Goal: Register for event/course

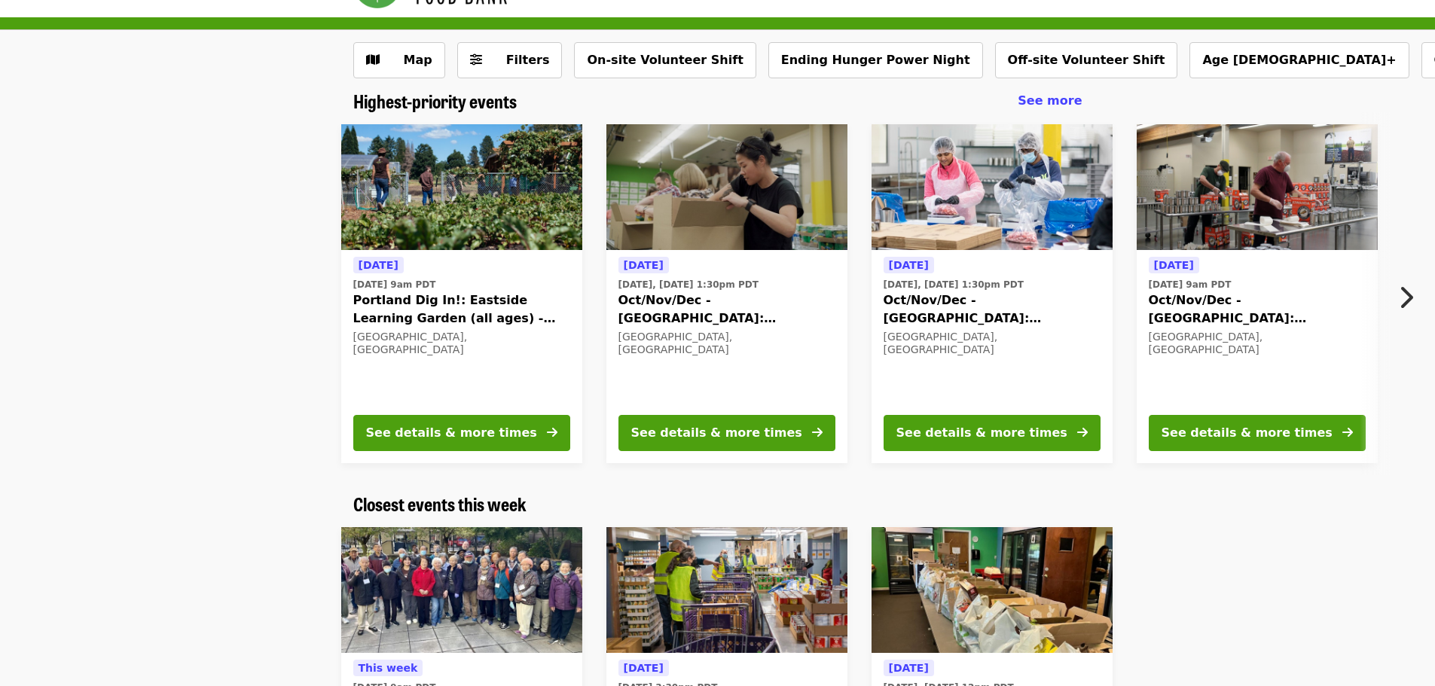
scroll to position [75, 0]
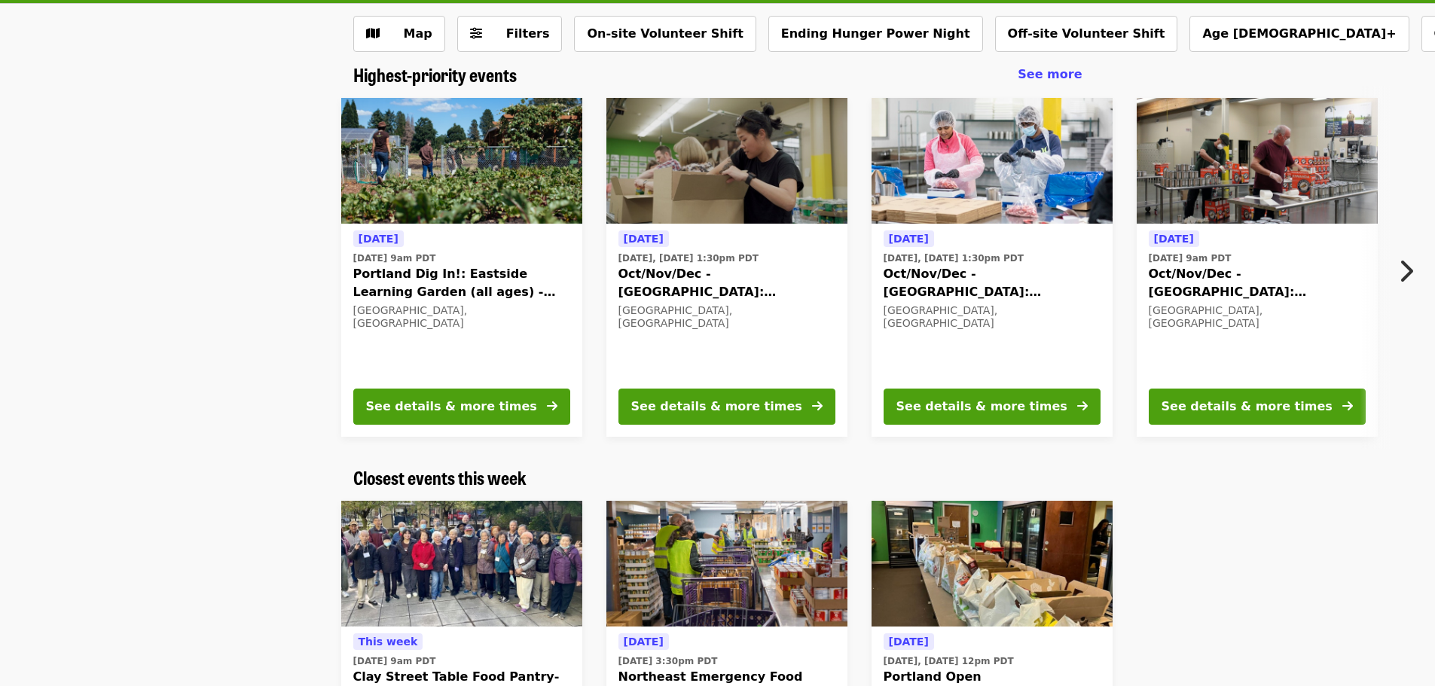
click at [466, 297] on span "Portland Dig In!: Eastside Learning Garden (all ages) - Aug/Sept/Oct" at bounding box center [461, 283] width 217 height 36
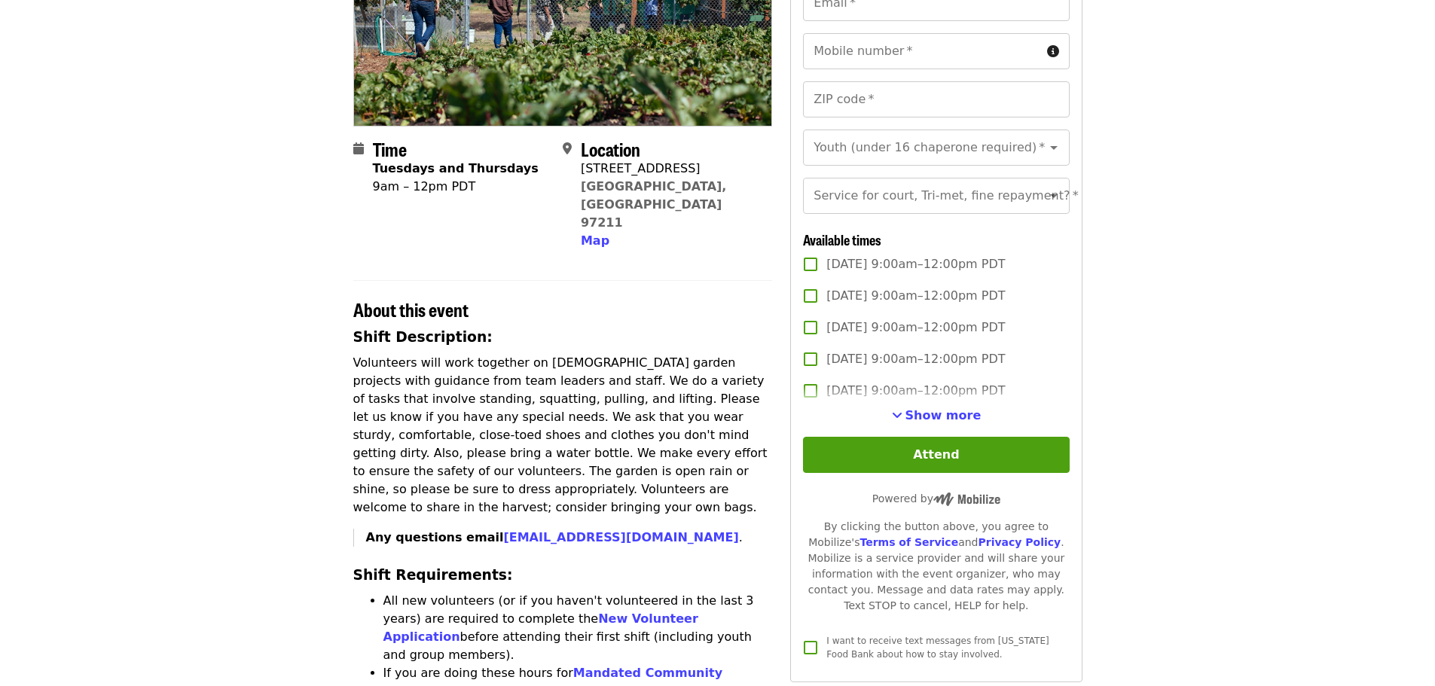
scroll to position [301, 0]
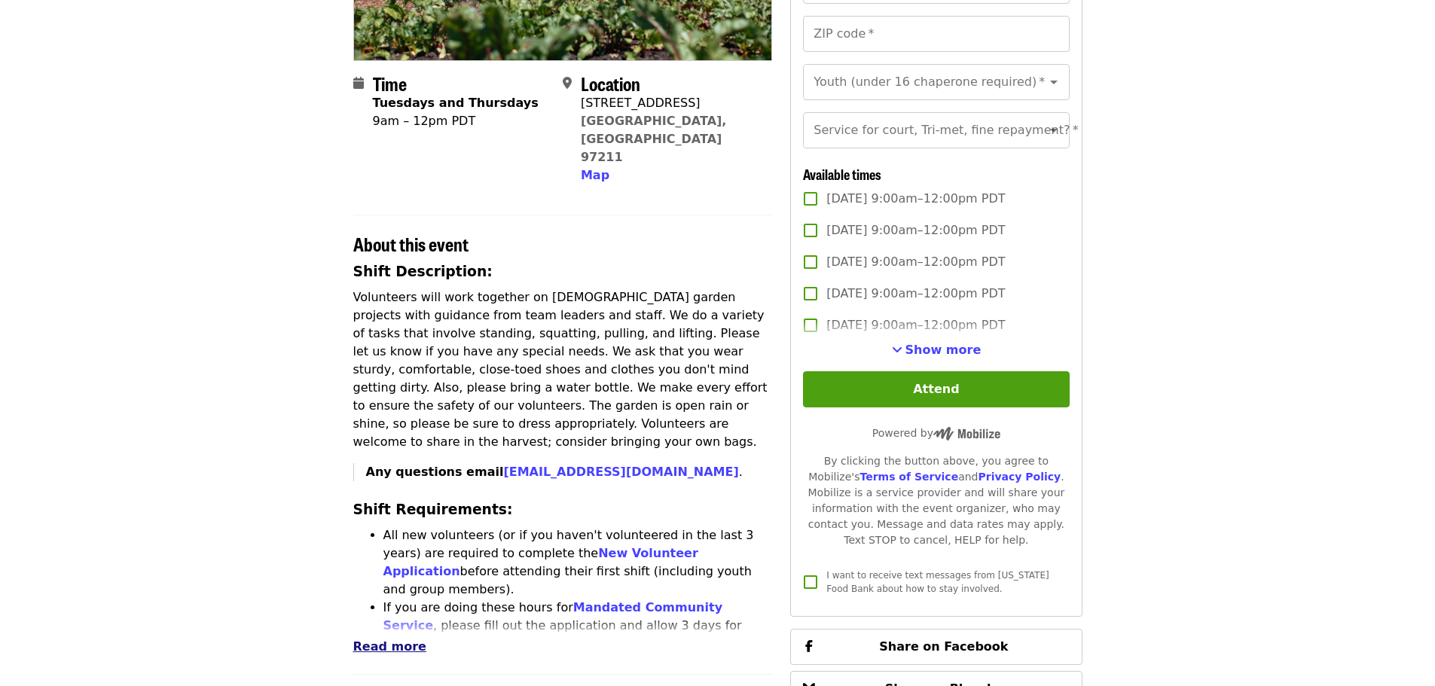
click at [400, 639] on span "Read more" at bounding box center [389, 646] width 73 height 14
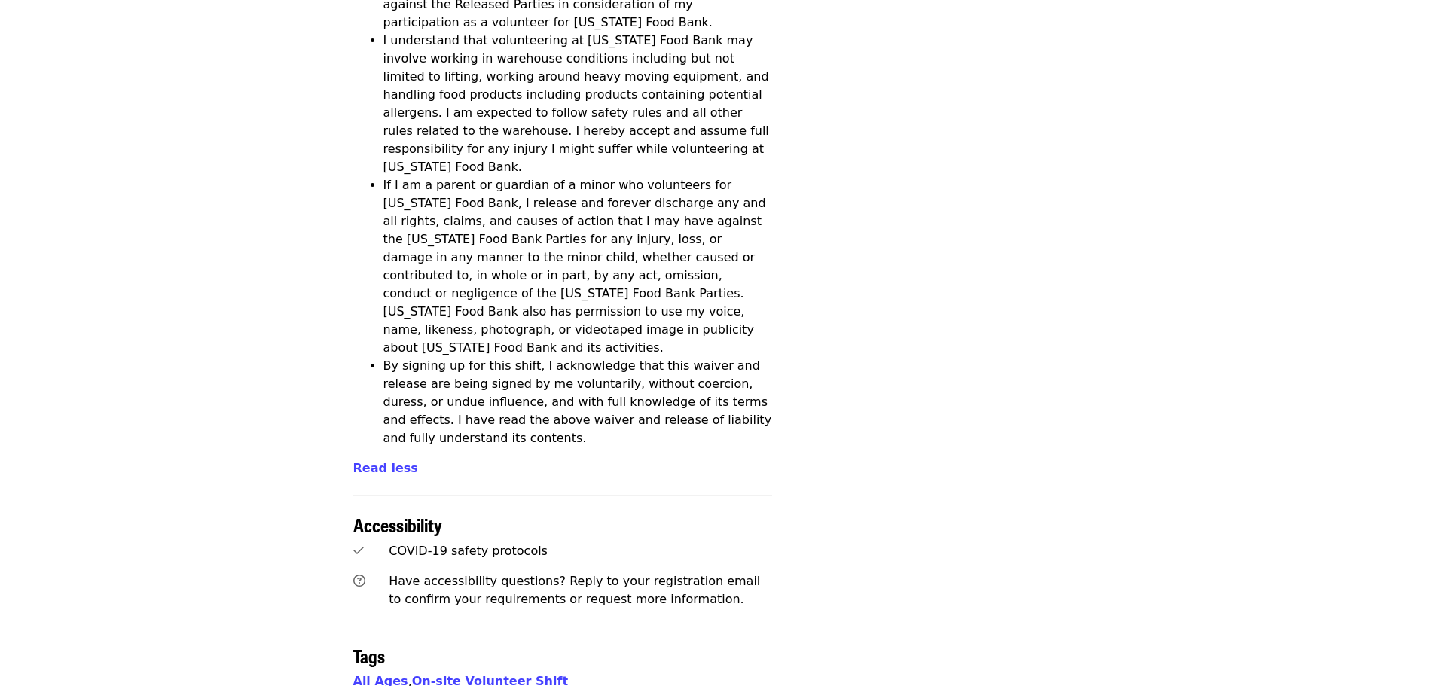
scroll to position [3148, 0]
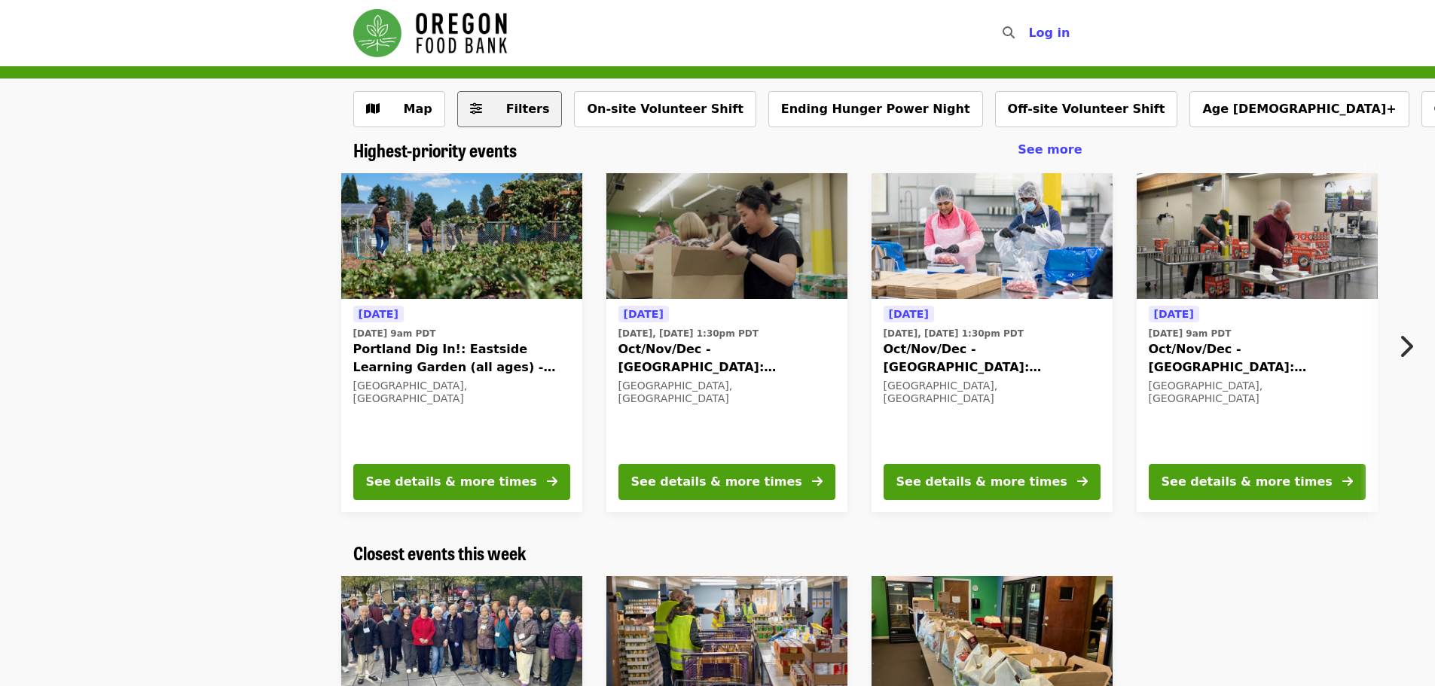
click at [532, 108] on span "Filters" at bounding box center [528, 109] width 44 height 14
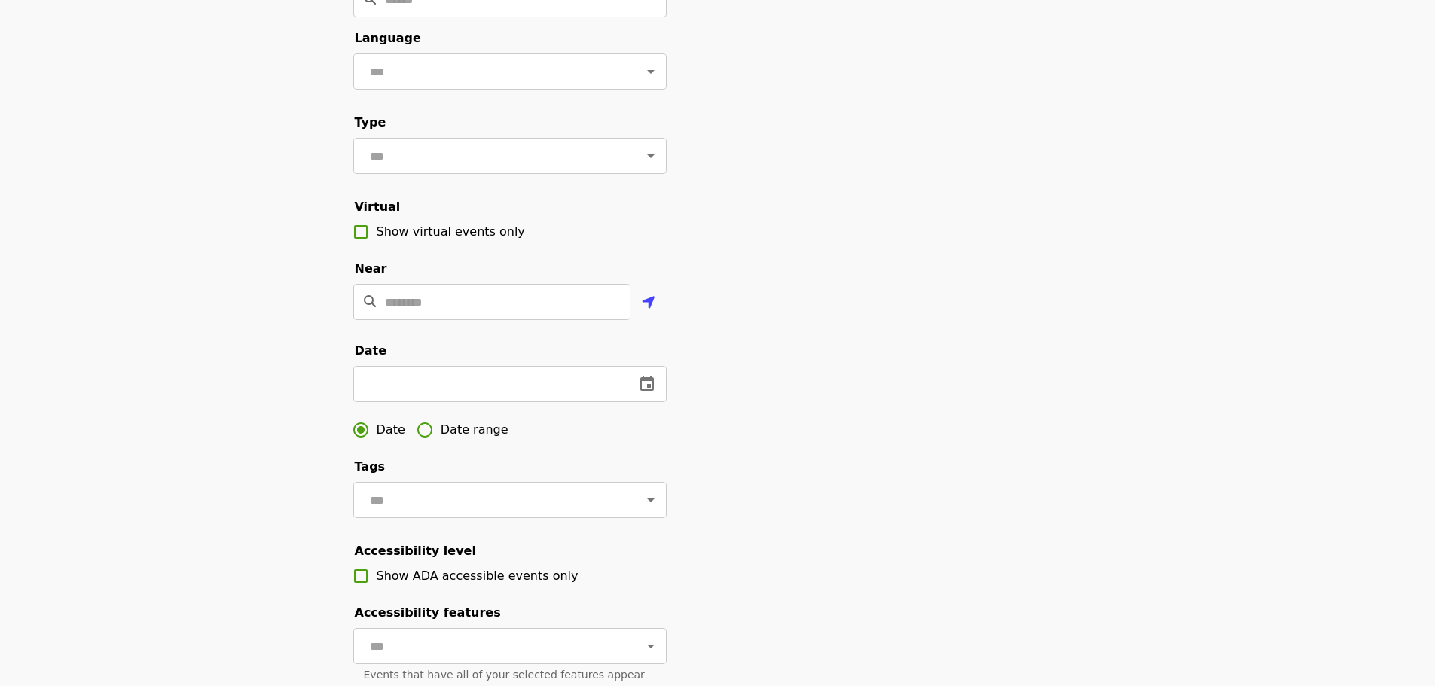
scroll to position [151, 0]
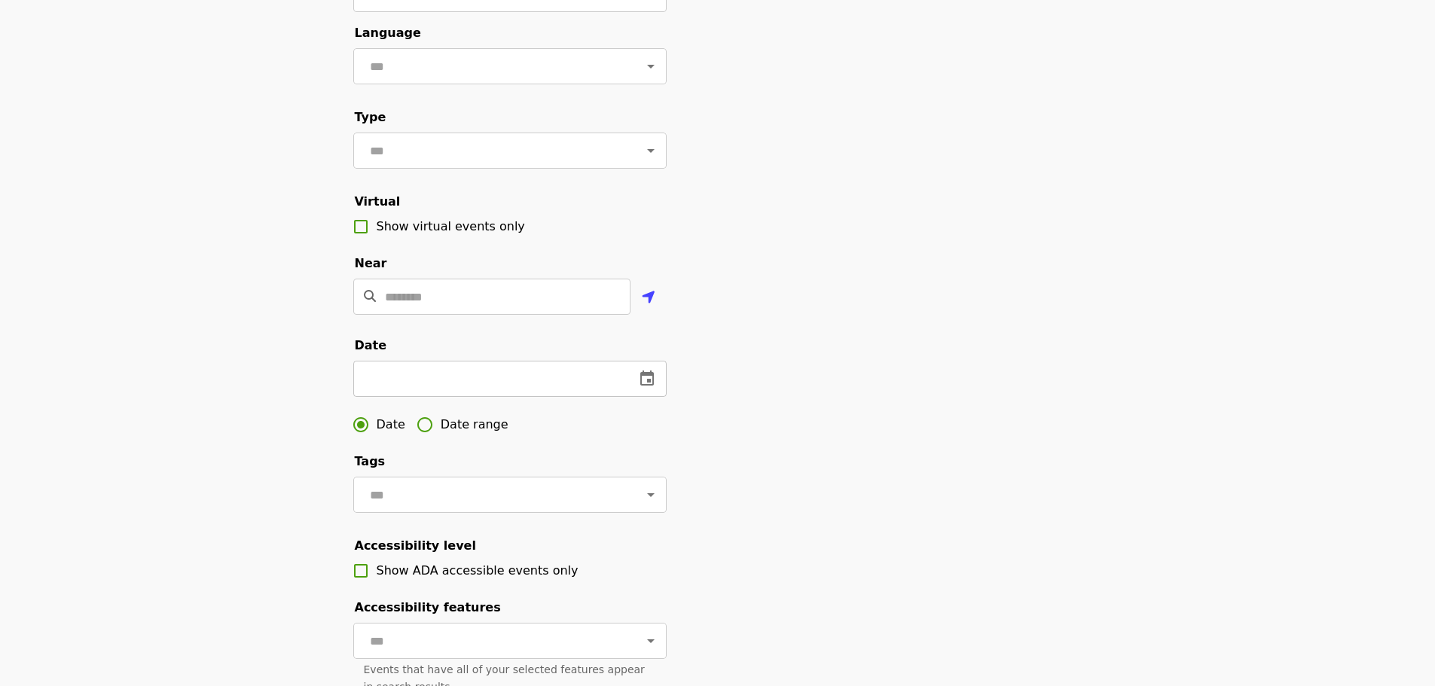
click at [661, 389] on div "​" at bounding box center [509, 379] width 313 height 36
click at [653, 386] on icon "change date" at bounding box center [647, 378] width 14 height 15
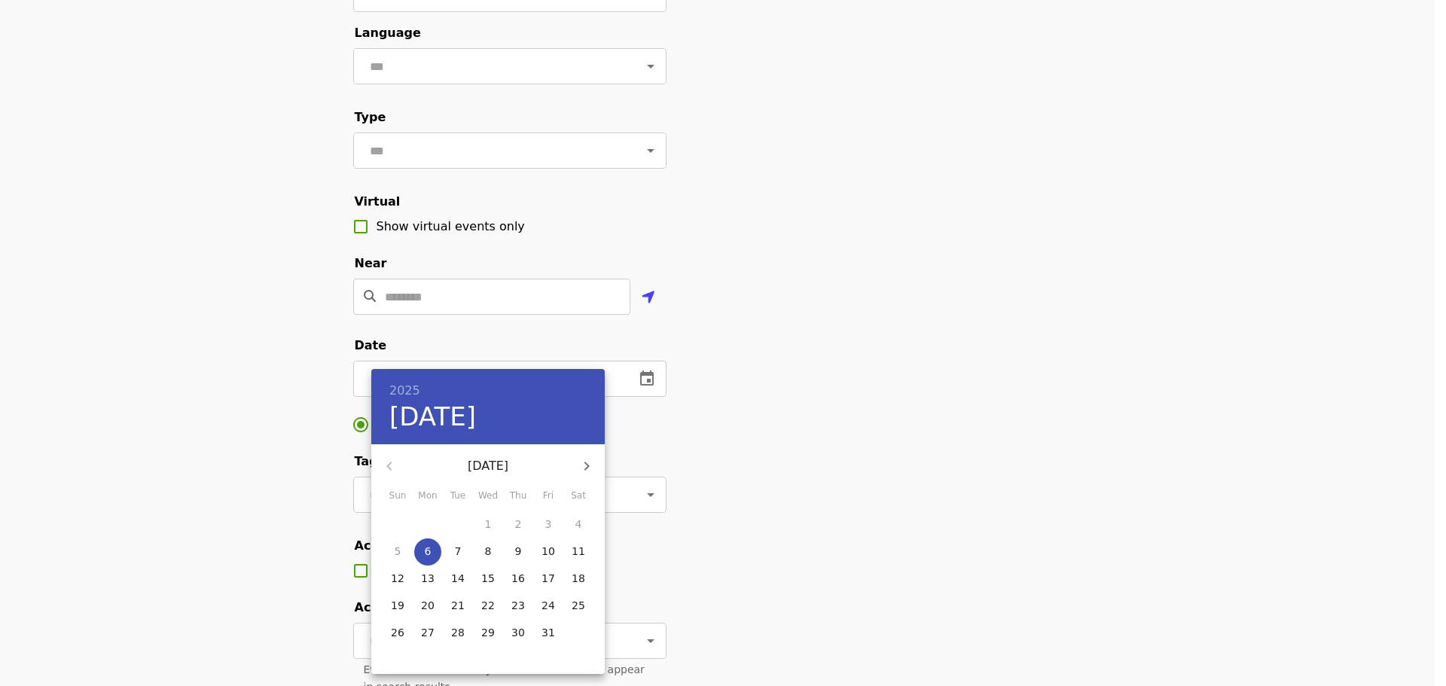
click at [586, 465] on icon "button" at bounding box center [587, 466] width 18 height 18
click at [585, 463] on icon "button" at bounding box center [586, 466] width 5 height 9
click at [554, 557] on p "12" at bounding box center [548, 551] width 14 height 15
type input "**********"
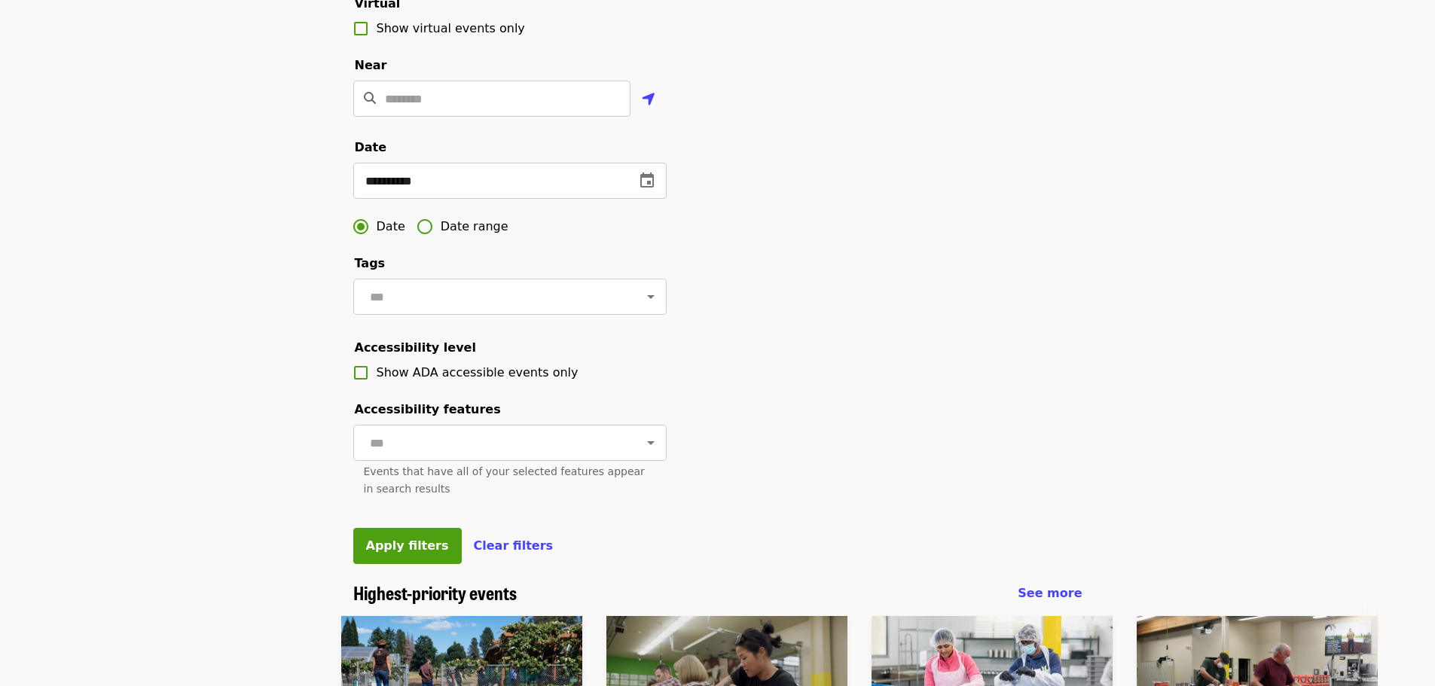
scroll to position [678, 0]
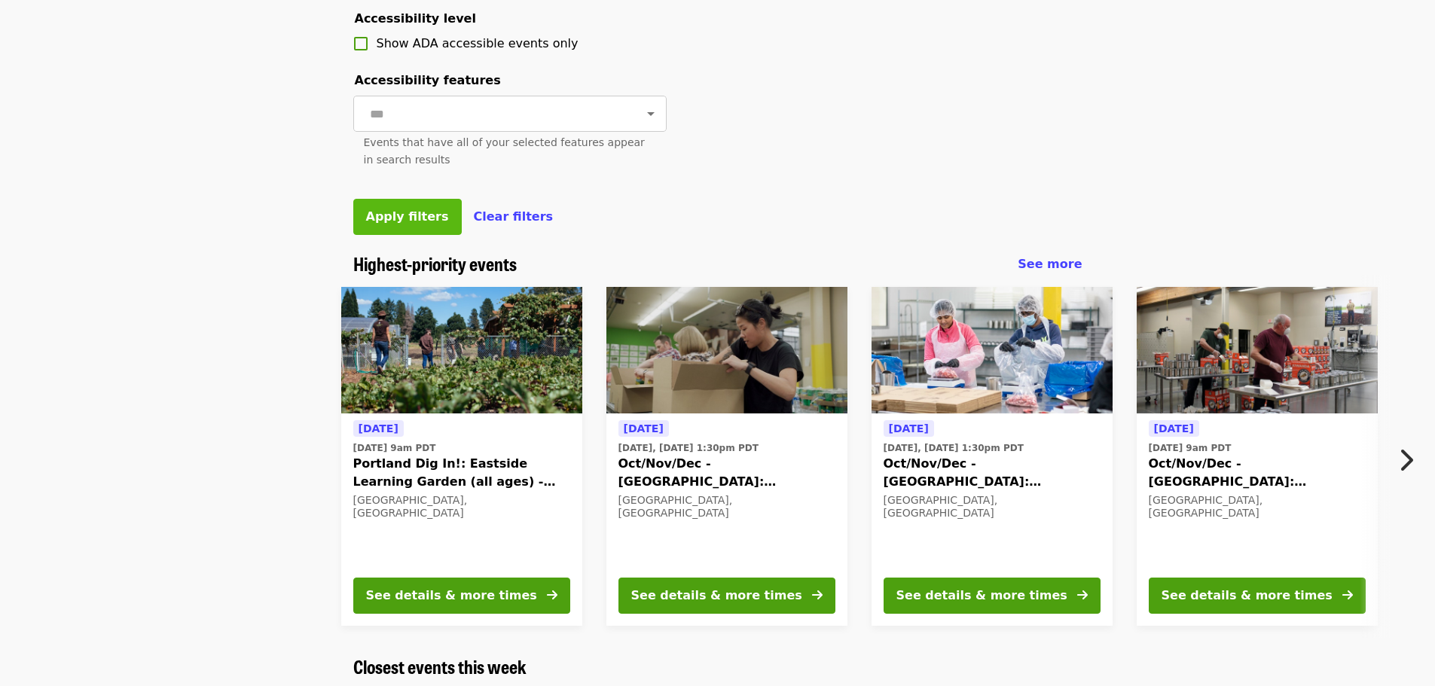
click at [395, 224] on span "Apply filters" at bounding box center [407, 216] width 83 height 14
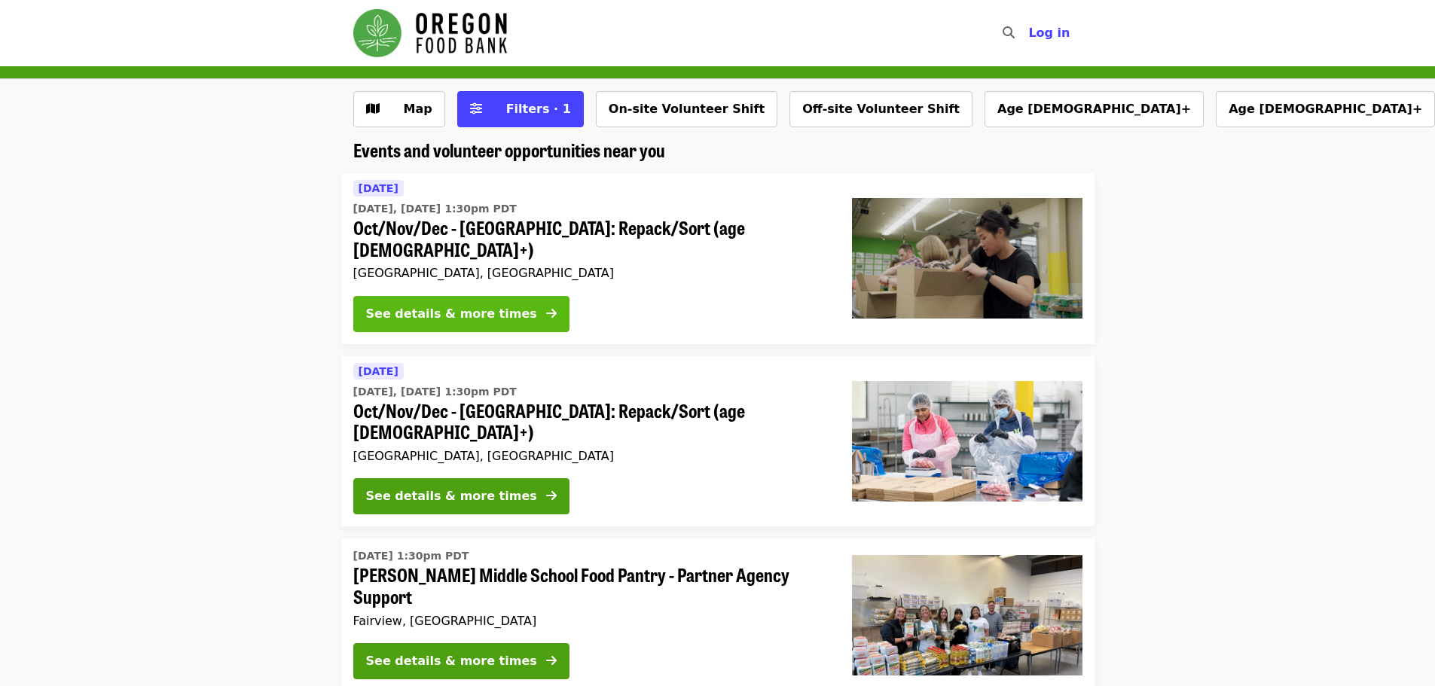
click at [483, 296] on button "See details & more times" at bounding box center [461, 314] width 216 height 36
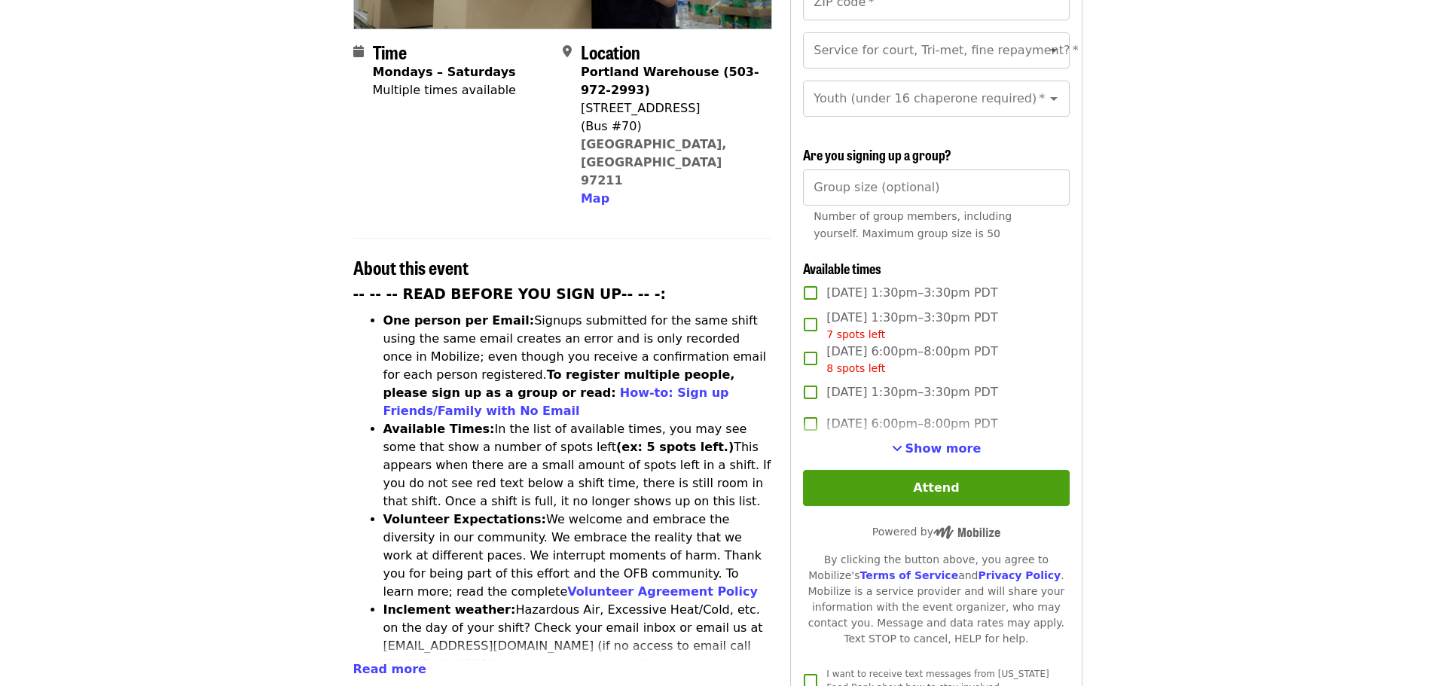
scroll to position [377, 0]
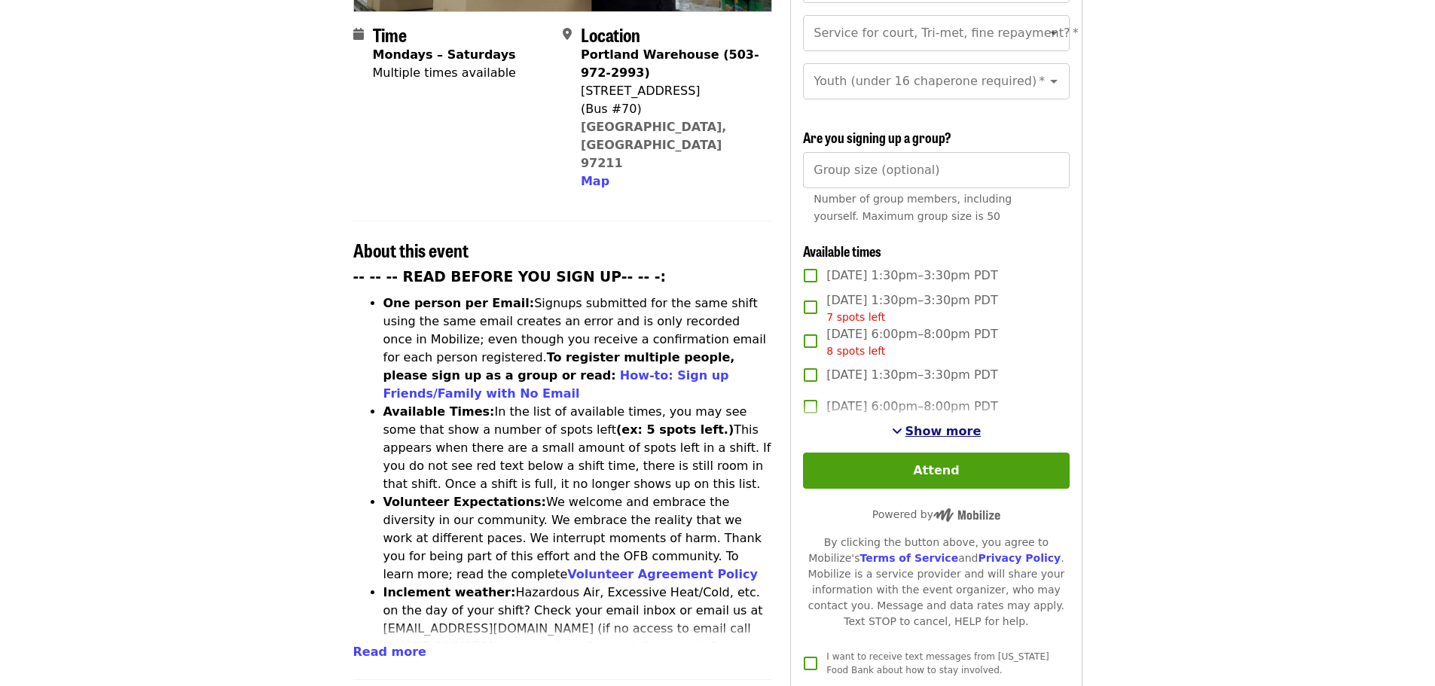
click at [968, 424] on span "Show more" at bounding box center [943, 431] width 76 height 14
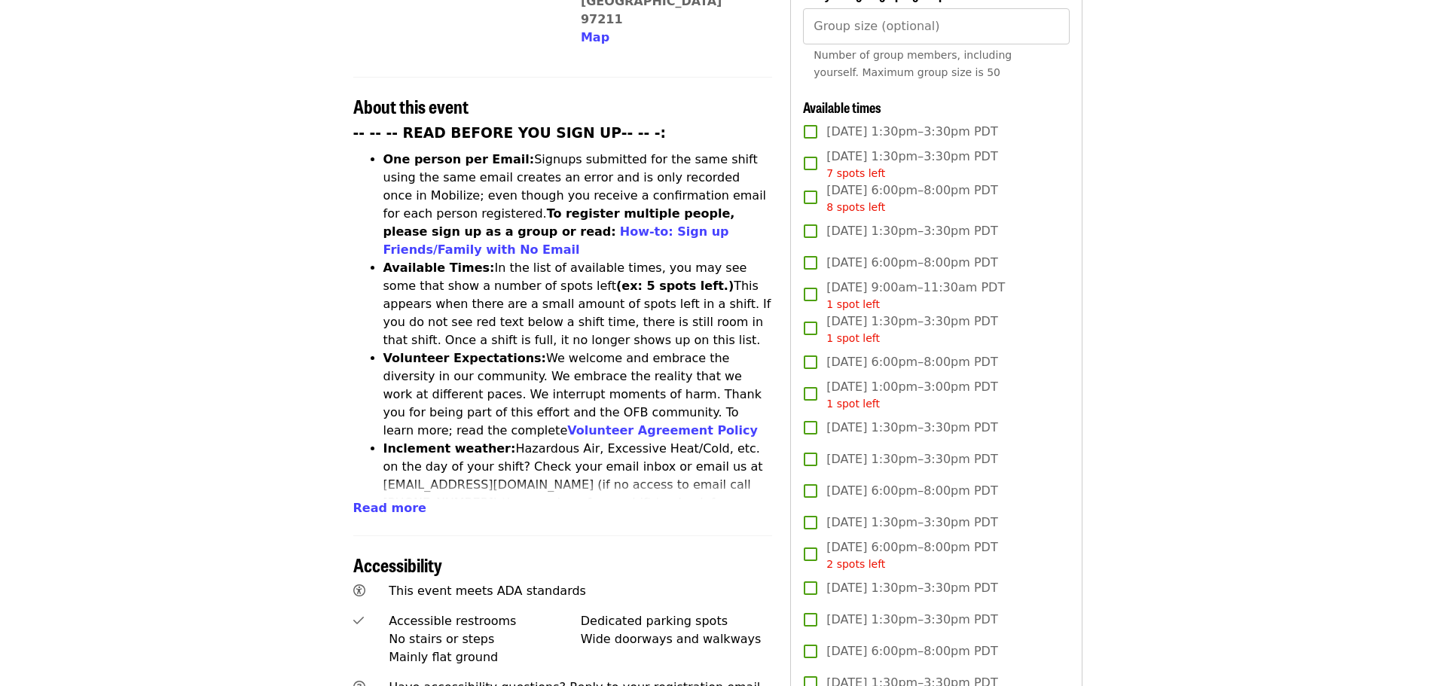
scroll to position [0, 0]
